Goal: Find contact information: Find contact information

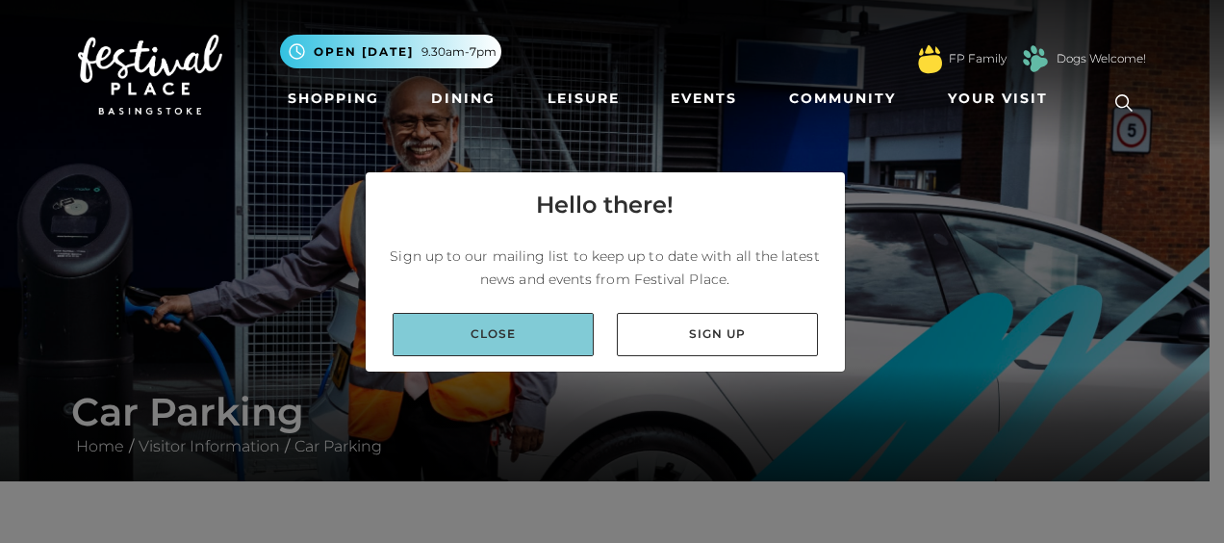
click at [488, 337] on link "Close" at bounding box center [493, 334] width 201 height 43
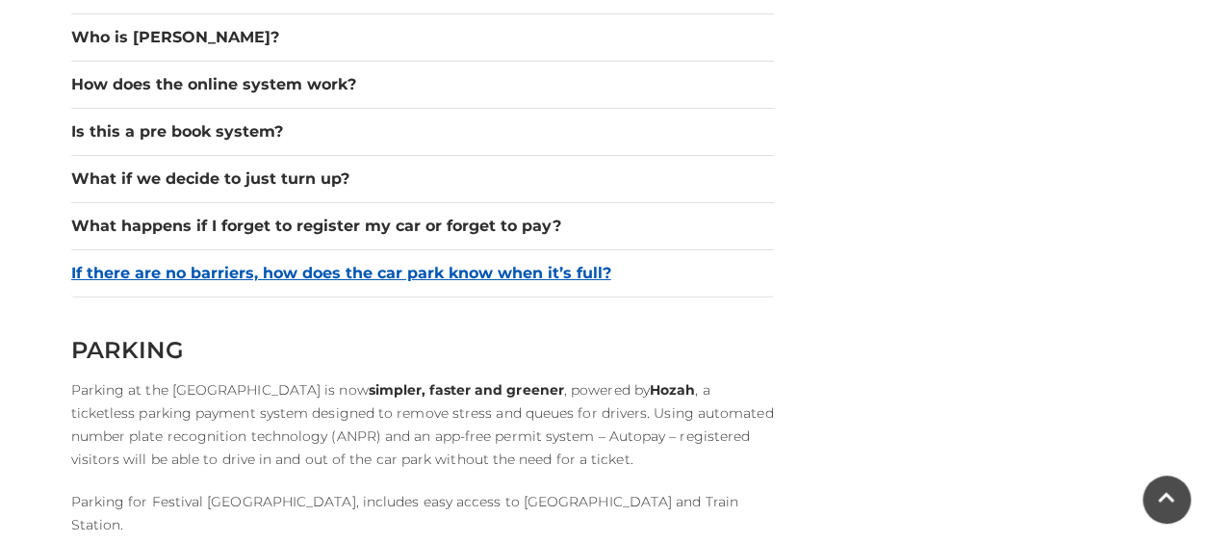
scroll to position [3180, 0]
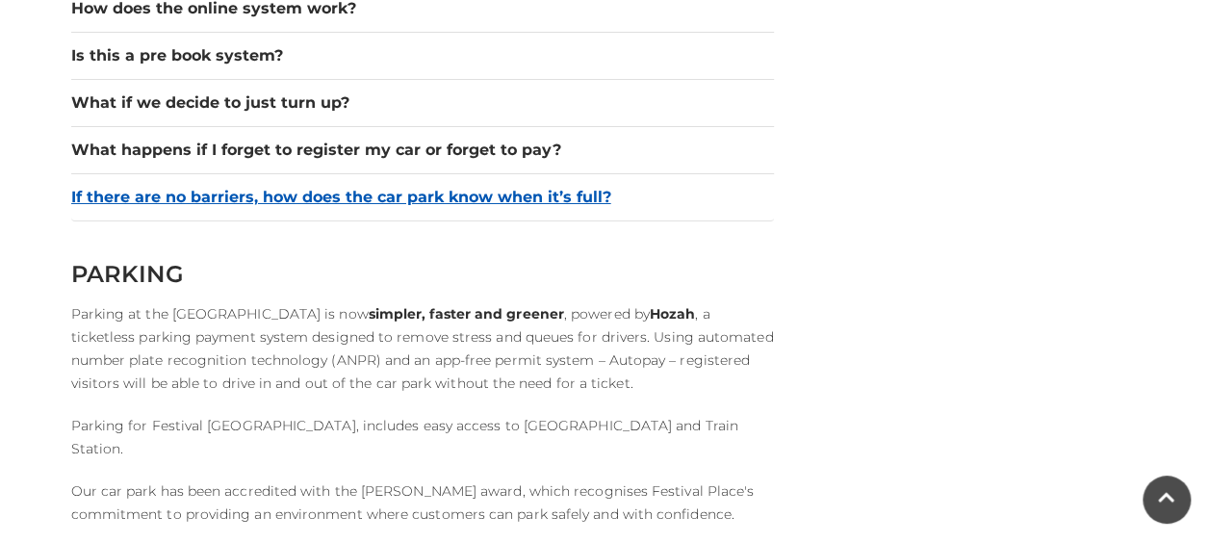
click at [254, 187] on button "If there are no barriers, how does the car park know when it’s full?" at bounding box center [422, 197] width 703 height 23
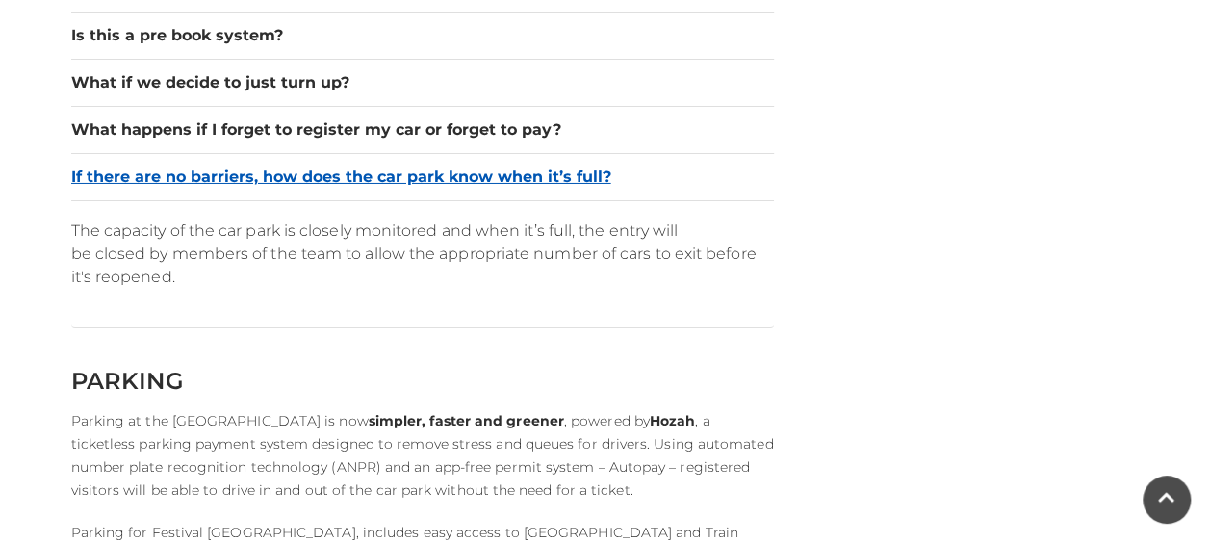
scroll to position [3277, 0]
click at [197, 166] on button "If there are no barriers, how does the car park know when it’s full?" at bounding box center [422, 176] width 703 height 23
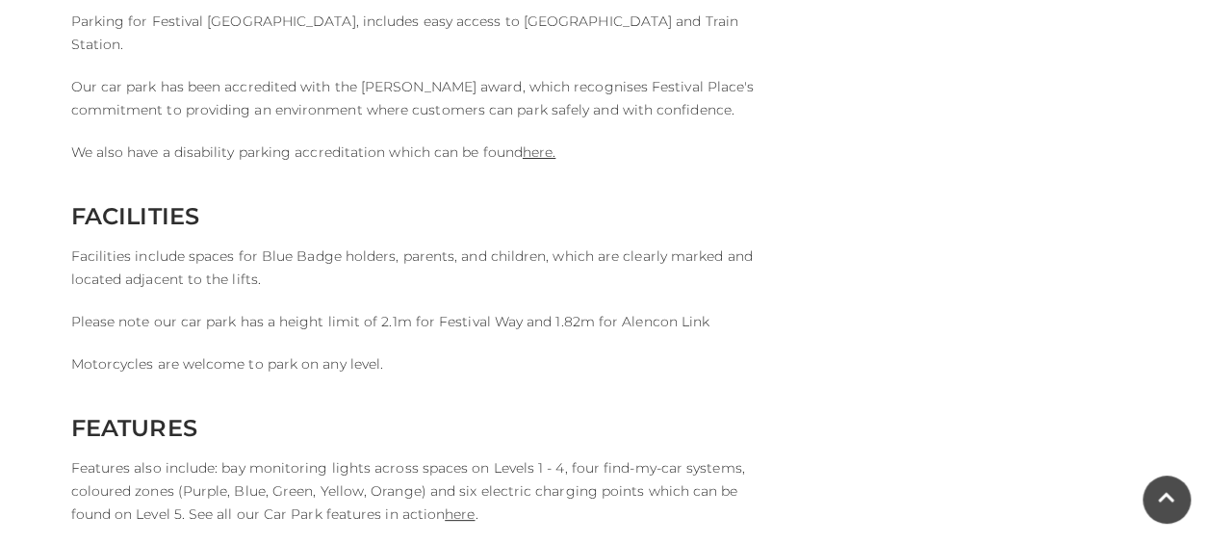
scroll to position [3660, 0]
click at [536, 143] on link "here." at bounding box center [539, 151] width 33 height 17
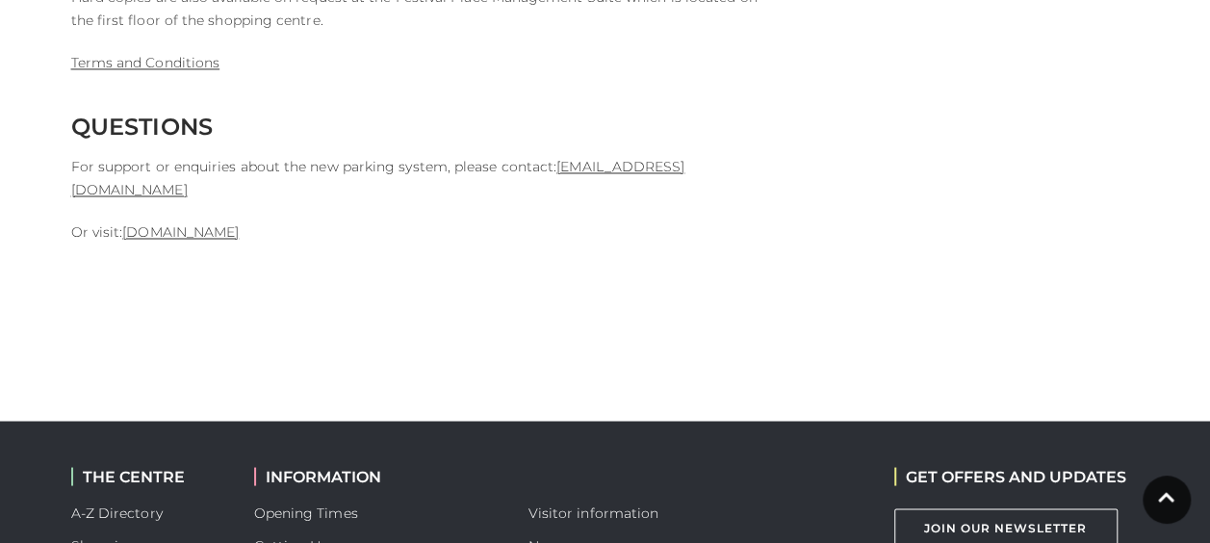
scroll to position [5169, 0]
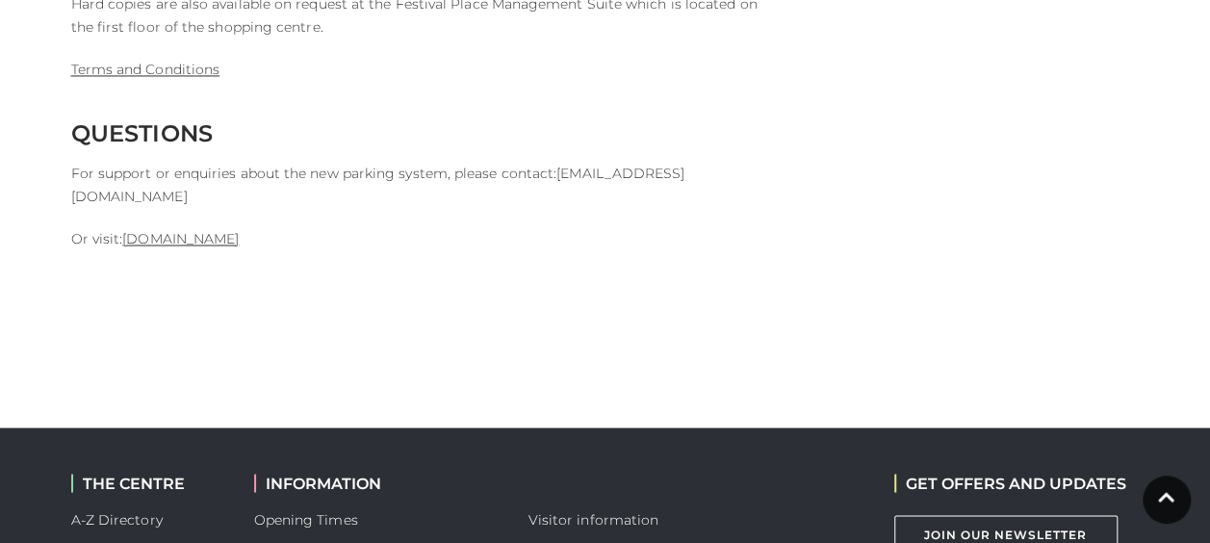
click at [578, 165] on link "[EMAIL_ADDRESS][DOMAIN_NAME]" at bounding box center [378, 185] width 614 height 40
click at [188, 230] on link "[DOMAIN_NAME]" at bounding box center [180, 238] width 116 height 17
click at [597, 165] on link "[EMAIL_ADDRESS][DOMAIN_NAME]" at bounding box center [378, 185] width 614 height 40
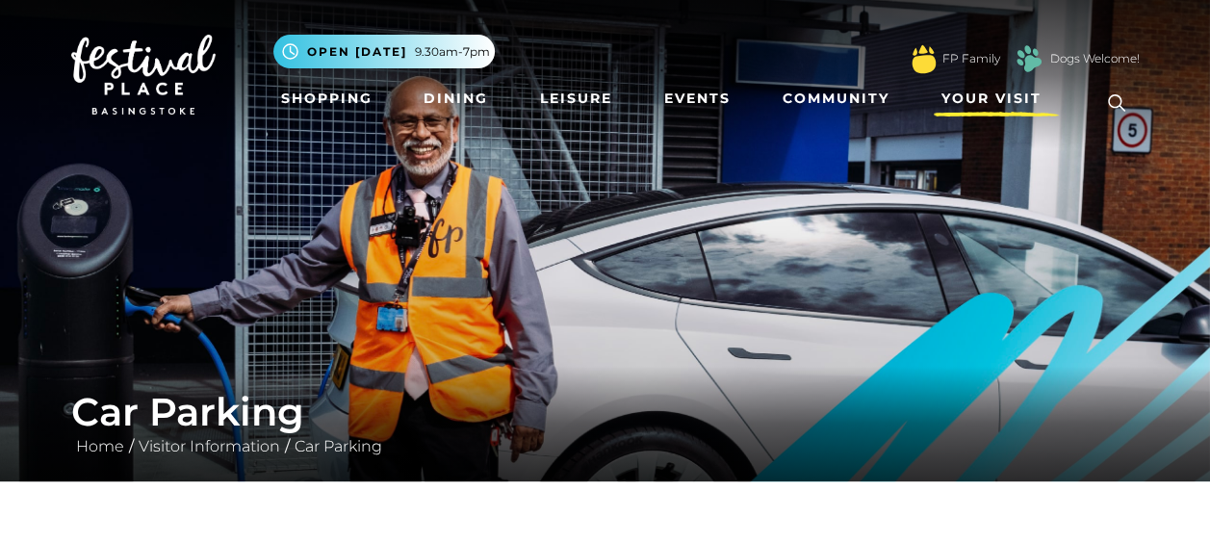
click at [967, 93] on span "Your Visit" at bounding box center [991, 99] width 100 height 20
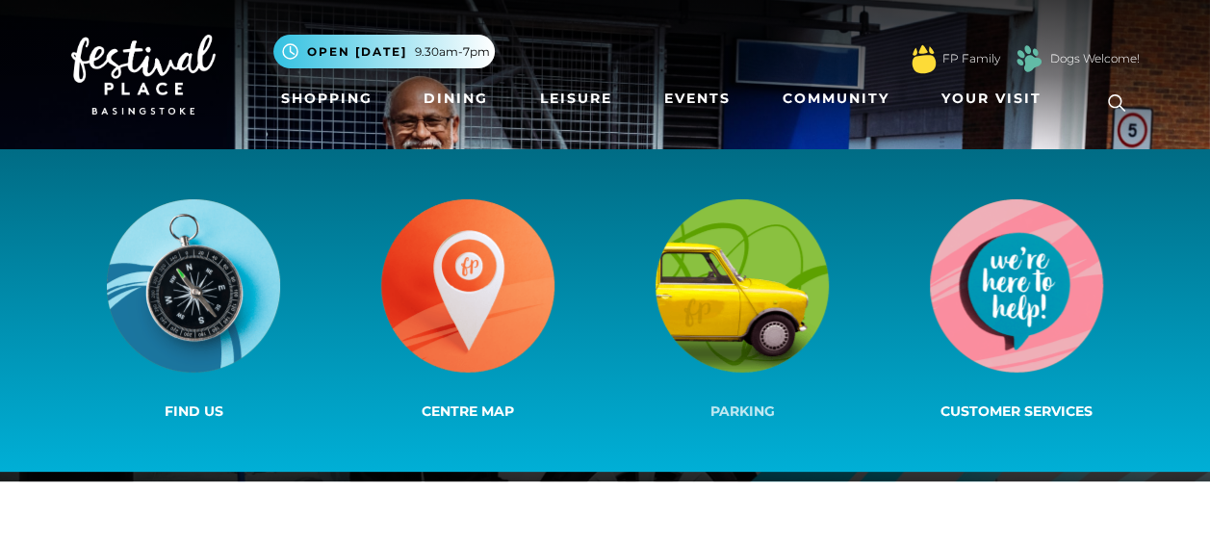
click at [756, 265] on img at bounding box center [742, 285] width 173 height 173
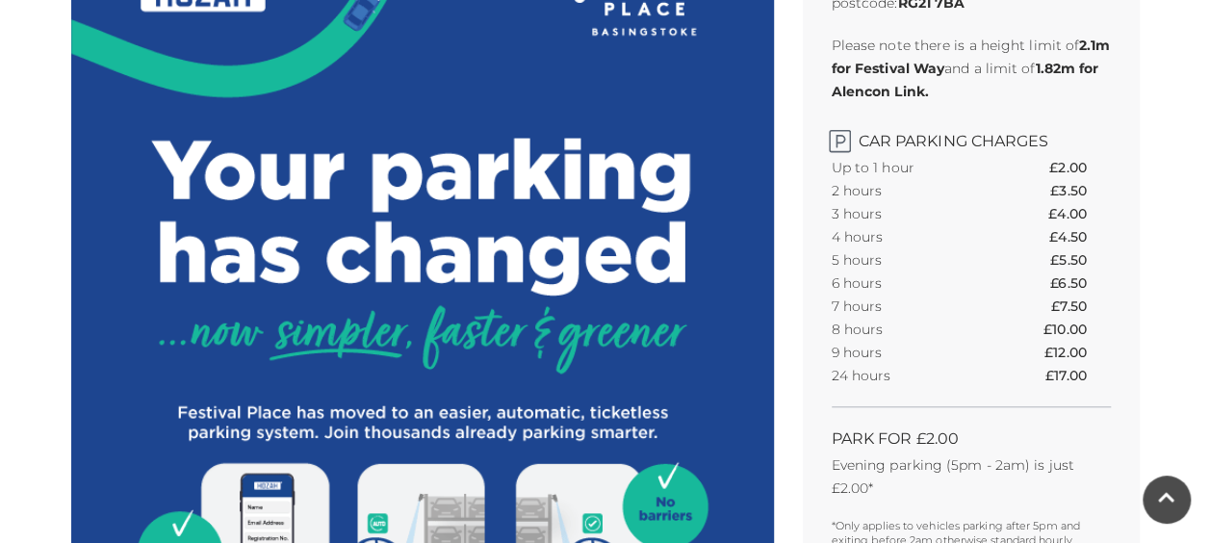
scroll to position [673, 0]
